Goal: Task Accomplishment & Management: Complete application form

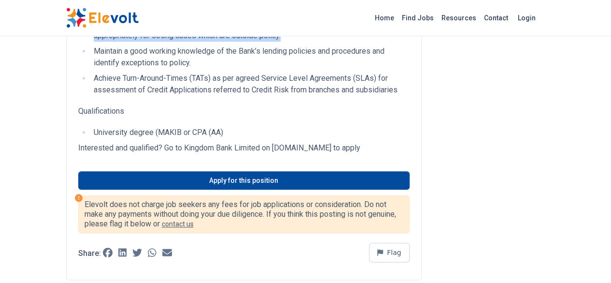
scroll to position [272, 0]
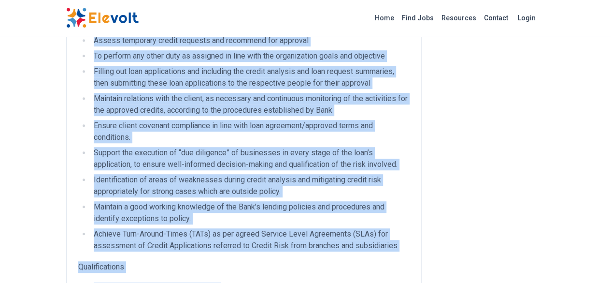
drag, startPoint x: 15, startPoint y: 54, endPoint x: 162, endPoint y: 241, distance: 237.8
copy div "Credit Analyst – MSME All Jobs nairobi KE Full-time Bachelor 4 days ago 08/26/2…"
